Goal: Task Accomplishment & Management: Manage account settings

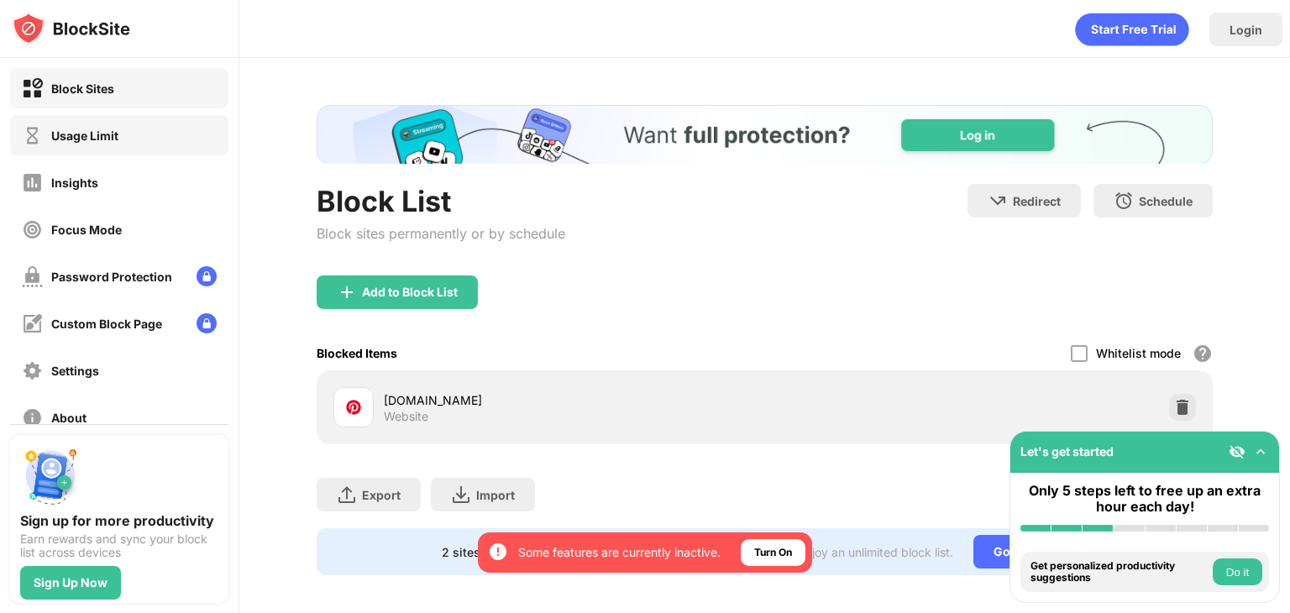
click at [135, 151] on div "Usage Limit" at bounding box center [119, 135] width 218 height 40
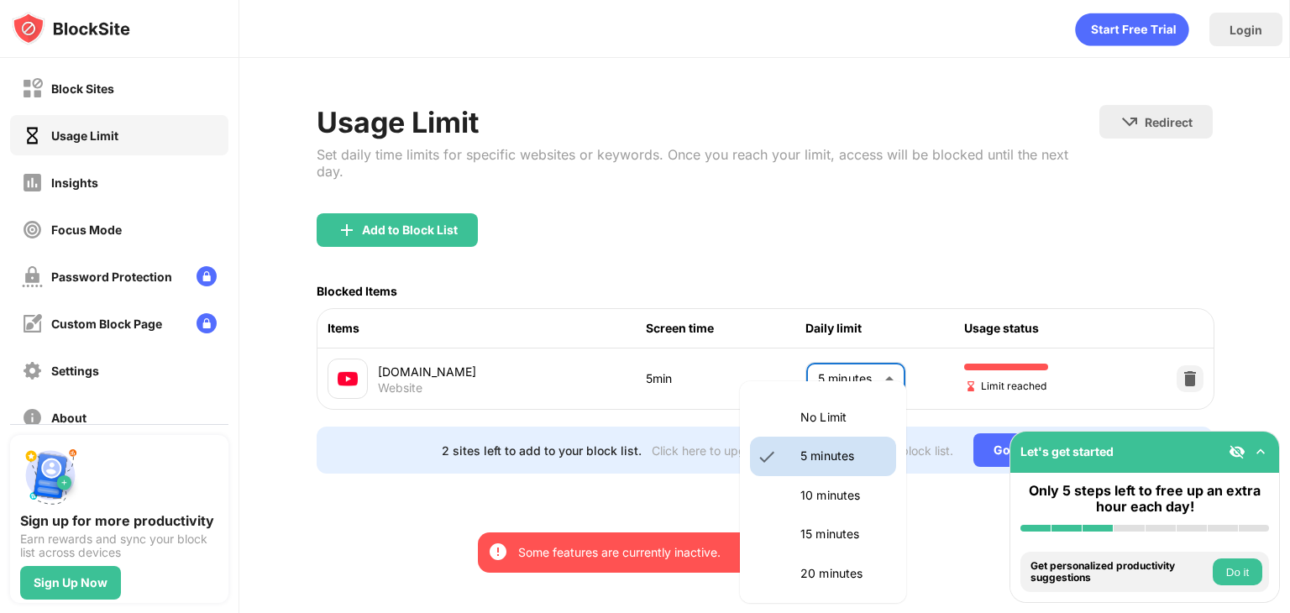
click at [861, 363] on body "By opting in, you ensure access to all the features and benefits that rely on t…" at bounding box center [645, 306] width 1290 height 613
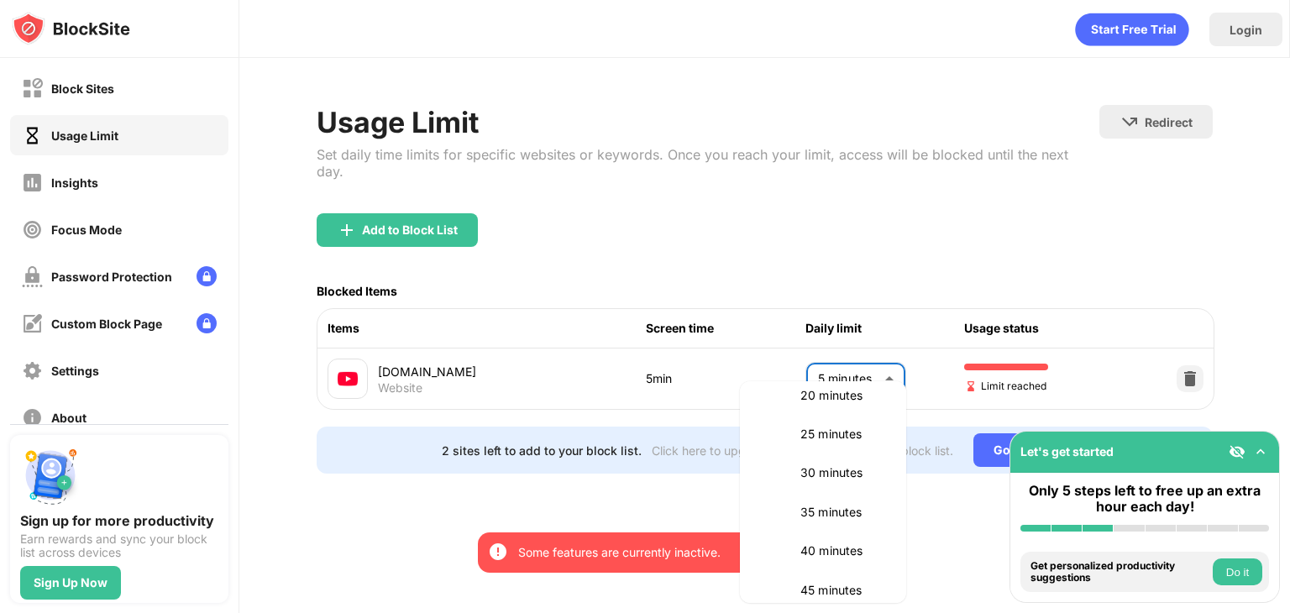
scroll to position [176, 0]
click at [853, 485] on li "30 minutes" at bounding box center [823, 474] width 146 height 39
type input "**"
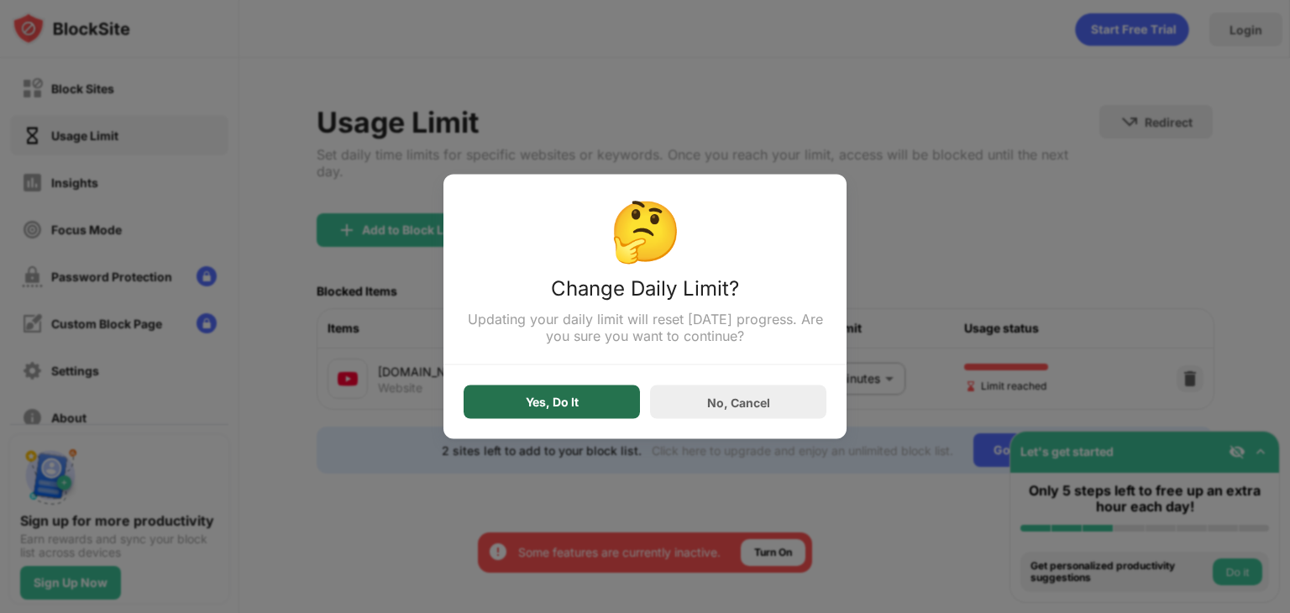
click at [522, 401] on div "Yes, Do It" at bounding box center [552, 402] width 176 height 34
